Goal: Find specific page/section: Find specific page/section

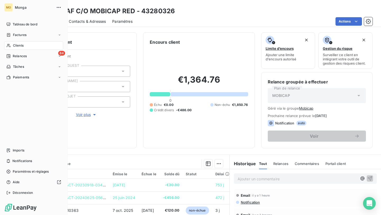
scroll to position [2, 0]
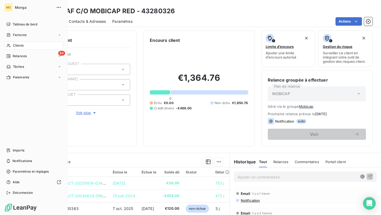
click at [7, 44] on icon at bounding box center [8, 45] width 4 height 4
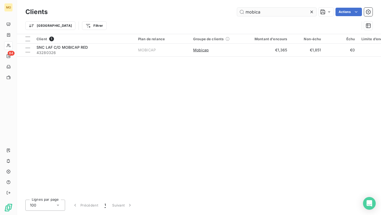
click at [258, 11] on input "mobica" at bounding box center [276, 12] width 79 height 8
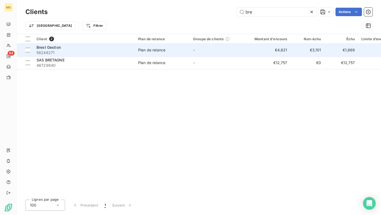
type input "bre"
click at [128, 49] on div "Brest Gestion" at bounding box center [83, 47] width 95 height 5
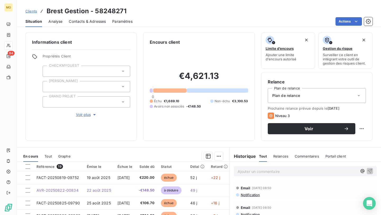
click at [89, 114] on span "Voir plus" at bounding box center [86, 114] width 21 height 5
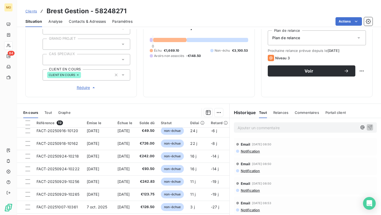
scroll to position [105, 0]
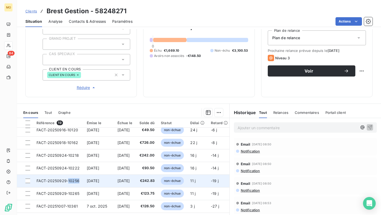
copy span "10256"
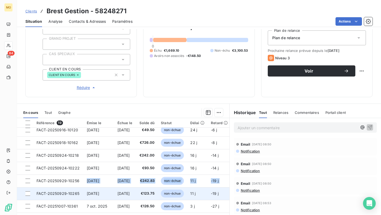
drag, startPoint x: 81, startPoint y: 180, endPoint x: 74, endPoint y: 197, distance: 18.5
click at [73, 196] on tbody "FACT-20250819-09752 [DATE] [DATE] €220.00 échue 52 j +22 j _ _ AVR-20250822-008…" at bounding box center [164, 142] width 295 height 241
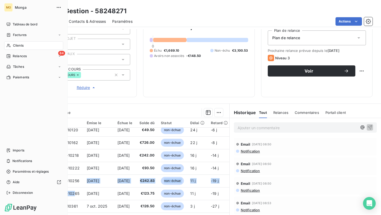
click at [26, 47] on div "Clients" at bounding box center [33, 45] width 59 height 8
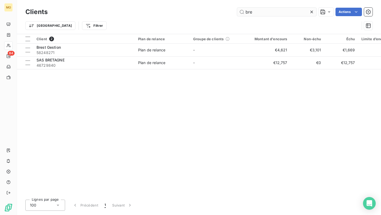
click at [285, 13] on input "bre" at bounding box center [276, 12] width 79 height 8
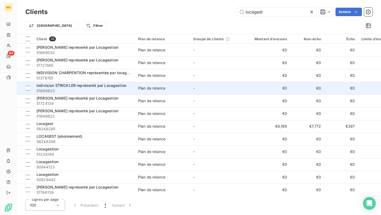
scroll to position [6, 0]
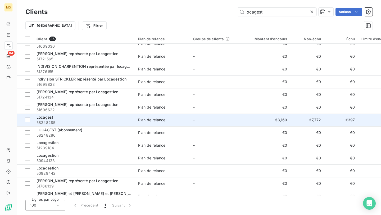
type input "locagest"
click at [70, 119] on div "Locagest" at bounding box center [83, 116] width 95 height 5
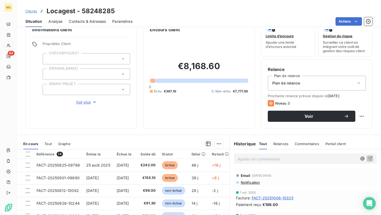
scroll to position [15, 0]
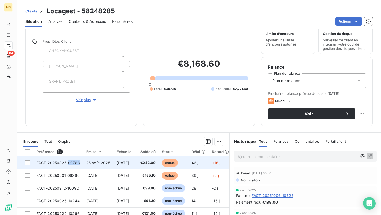
copy span "09788"
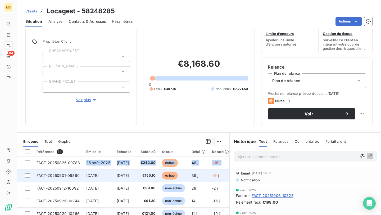
drag, startPoint x: 80, startPoint y: 164, endPoint x: 68, endPoint y: 175, distance: 16.3
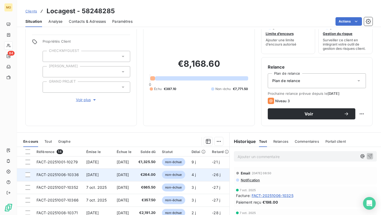
scroll to position [64, 0]
copy span "10336"
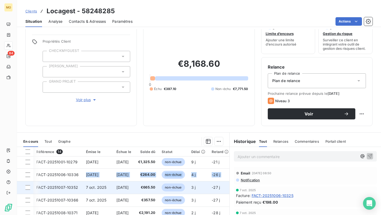
drag, startPoint x: 77, startPoint y: 173, endPoint x: 70, endPoint y: 193, distance: 21.0
click at [70, 190] on tbody "FACT-20250825-09788 [DATE] [DATE] €242.00 échue 46 j +16 j _ _ FACT-20250901-09…" at bounding box center [165, 181] width 296 height 178
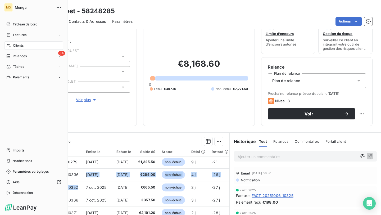
click at [18, 46] on span "Clients" at bounding box center [18, 45] width 11 height 5
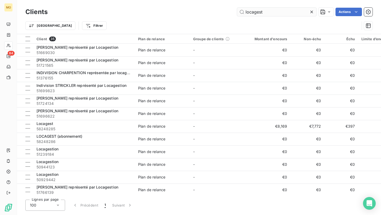
click at [268, 12] on input "locagest" at bounding box center [276, 12] width 79 height 8
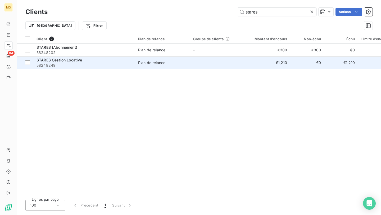
type input "stares"
click at [116, 61] on div "STARES Gestion Locative" at bounding box center [83, 59] width 95 height 5
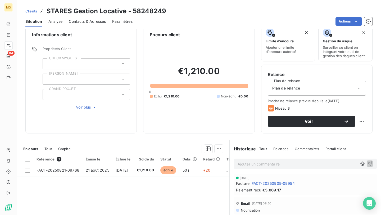
scroll to position [8, 0]
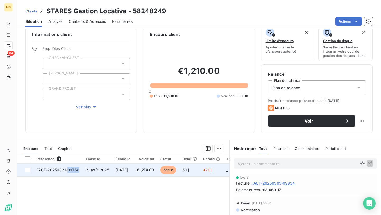
copy span "09768"
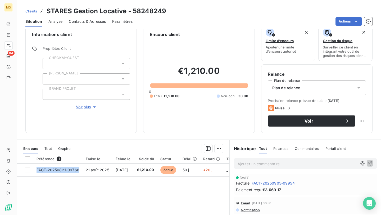
drag, startPoint x: 82, startPoint y: 169, endPoint x: 70, endPoint y: 185, distance: 19.7
click at [70, 185] on div "Référence 1 Émise le Échue le Solde dû Statut Délai Retard Tag Relance ABONNEME…" at bounding box center [123, 205] width 212 height 102
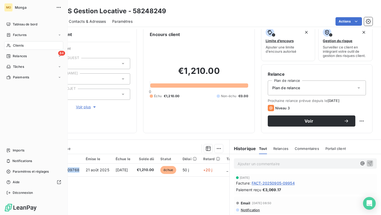
click at [11, 20] on div "MO Monga Tableau de bord Factures Clients 84 Relances Tâches Paiements Imports …" at bounding box center [34, 107] width 68 height 215
click at [13, 23] on span "Tableau de bord" at bounding box center [25, 24] width 25 height 5
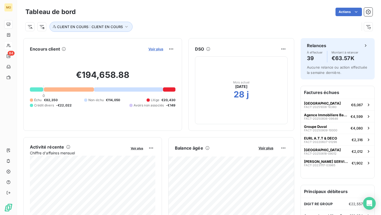
click at [159, 48] on span "Voir plus" at bounding box center [155, 49] width 15 height 4
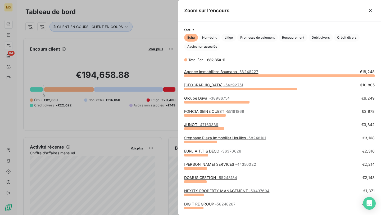
scroll to position [1, 0]
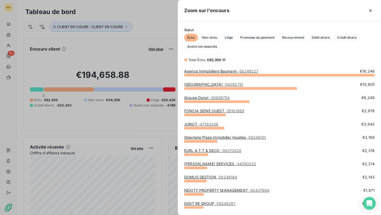
click at [172, 73] on div at bounding box center [190, 107] width 381 height 215
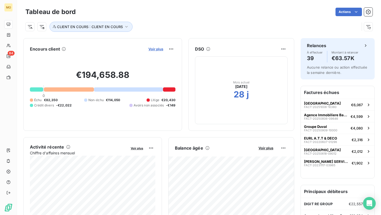
click at [158, 49] on span "Voir plus" at bounding box center [155, 49] width 15 height 4
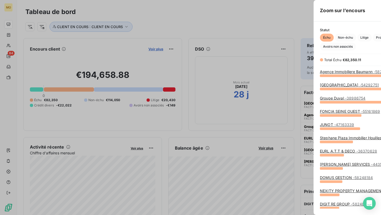
scroll to position [139, 203]
